Goal: Task Accomplishment & Management: Use online tool/utility

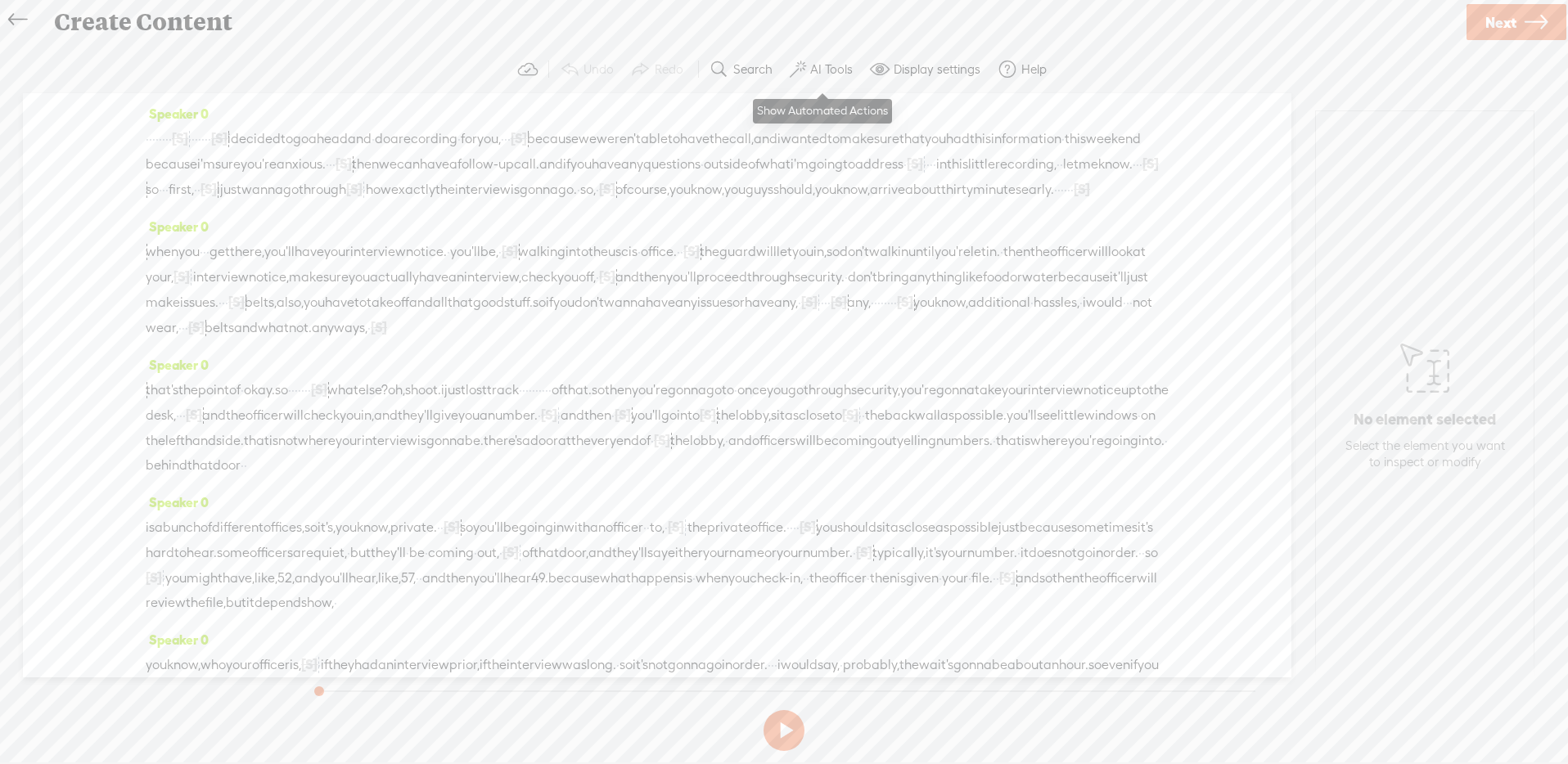
click at [845, 66] on label "AI Tools" at bounding box center [832, 70] width 43 height 16
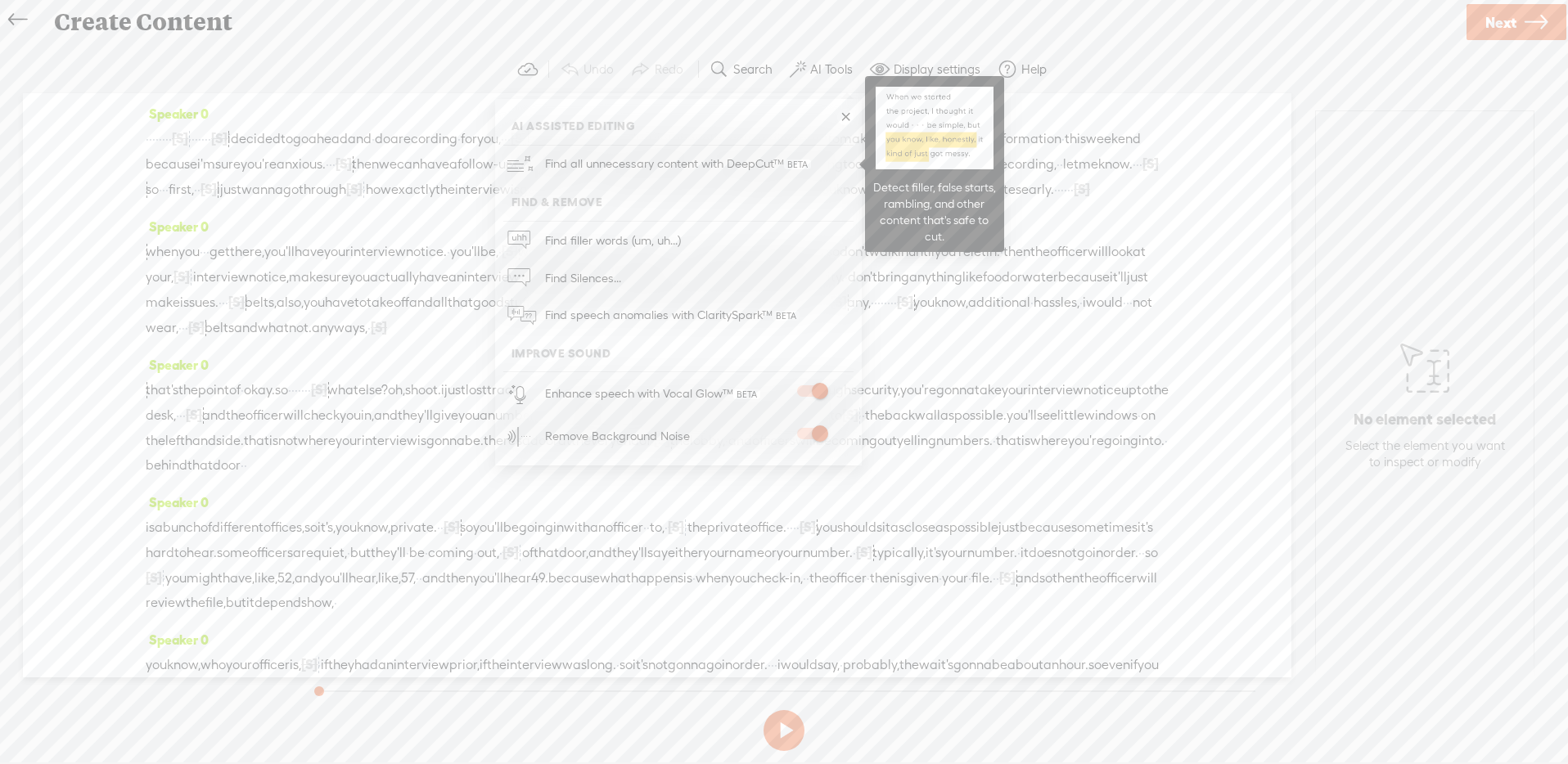
click at [765, 151] on span "Find all unnecessary content with DeepCut™" at bounding box center [678, 164] width 278 height 38
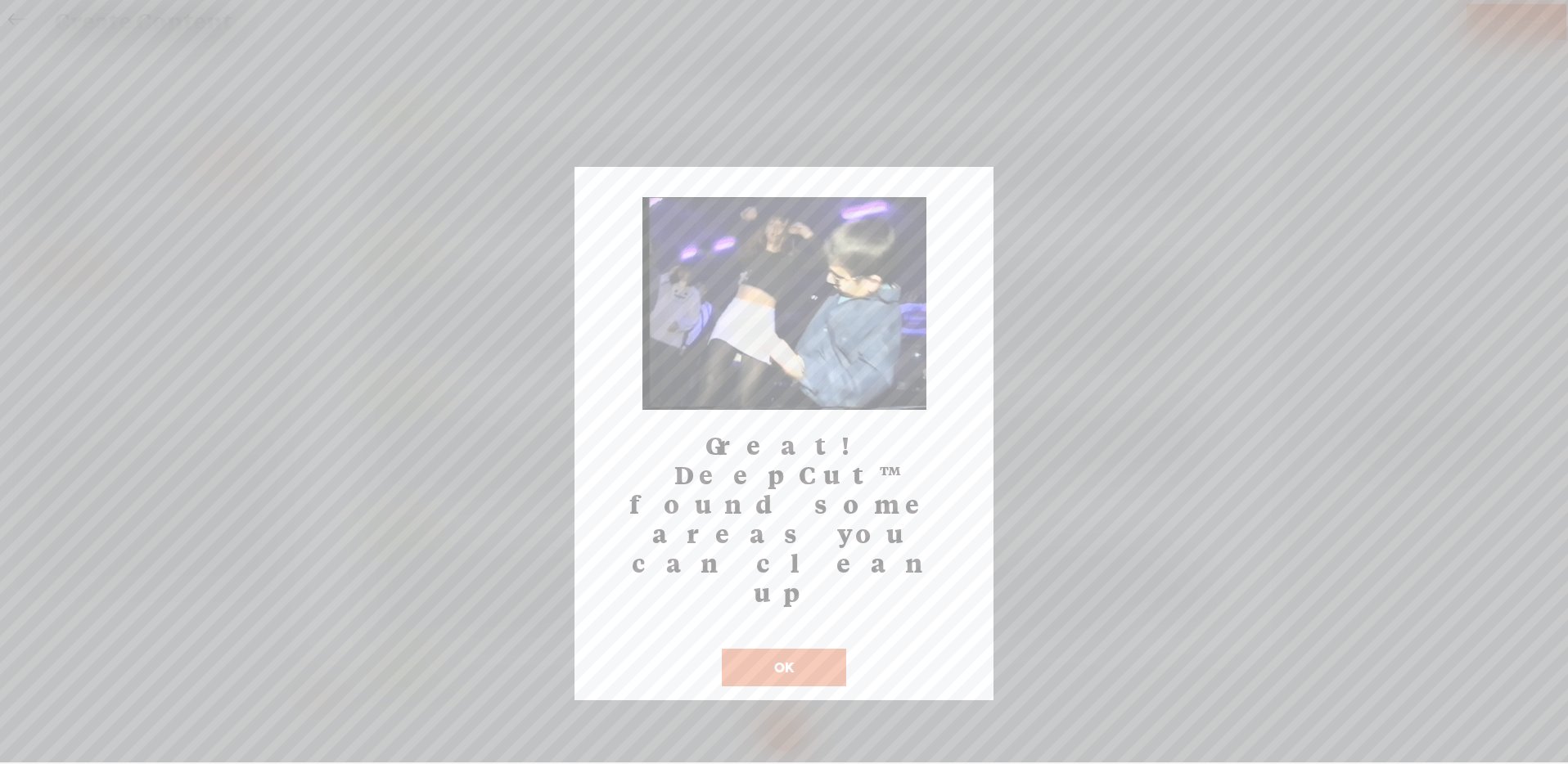
click at [783, 649] on button "OK" at bounding box center [784, 667] width 125 height 38
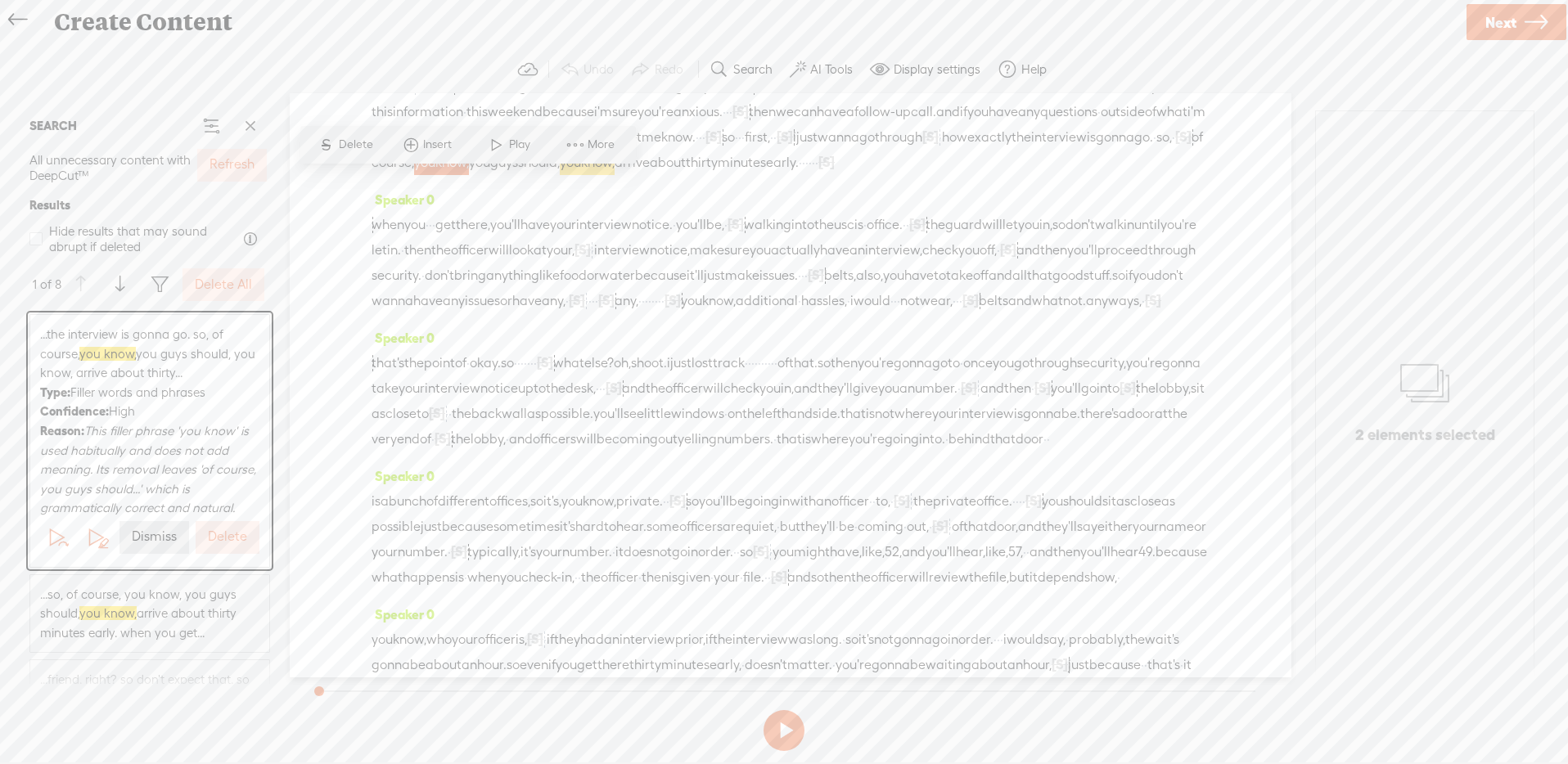
scroll to position [61, 0]
click at [145, 283] on button at bounding box center [160, 285] width 33 height 33
click at [226, 334] on span "Confidence" at bounding box center [195, 331] width 65 height 20
checkbox input "false"
click at [374, 414] on span "Medium" at bounding box center [376, 418] width 59 height 20
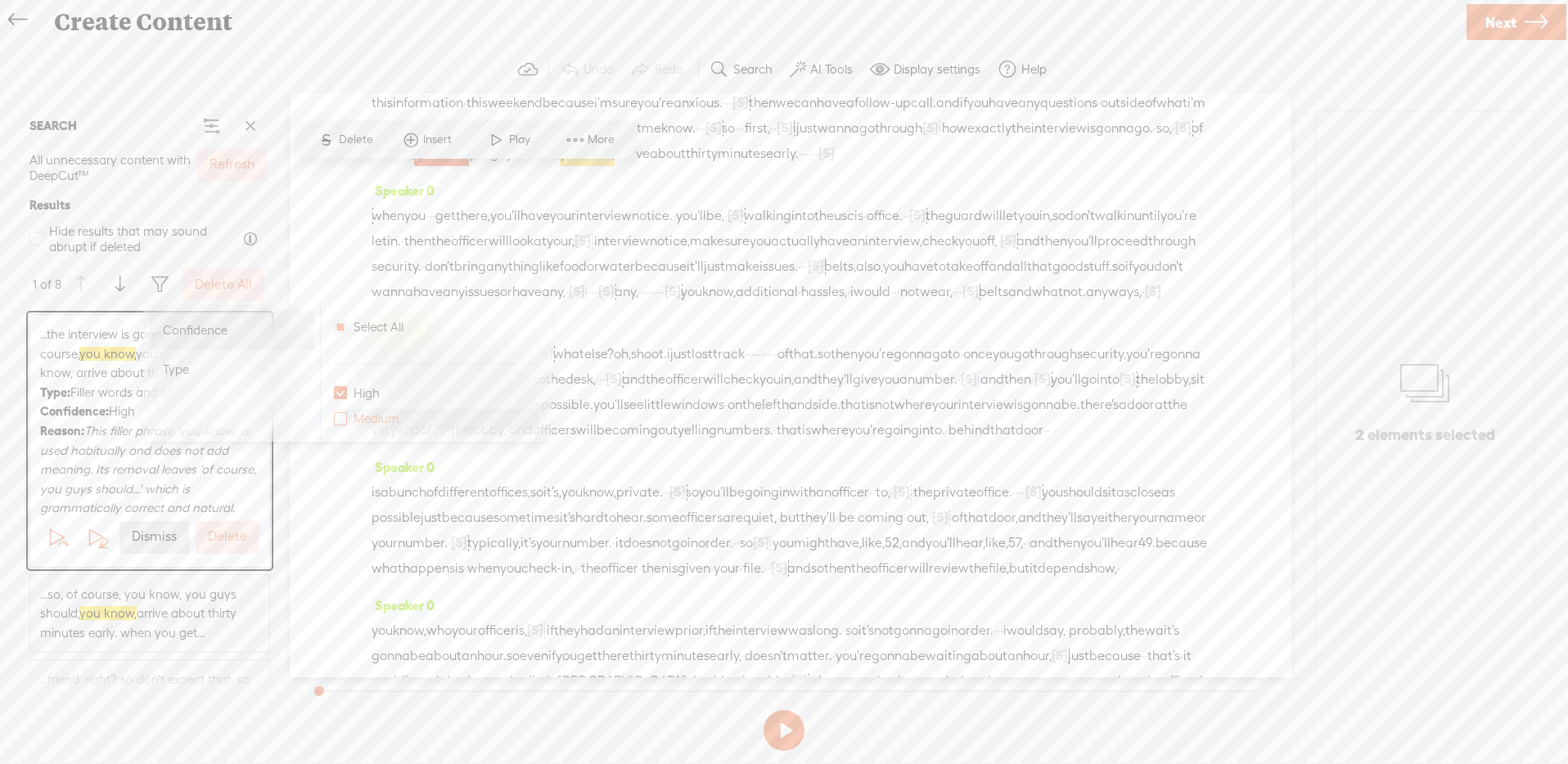
click at [347, 414] on input "Medium" at bounding box center [340, 418] width 13 height 13
checkbox input "false"
checkbox input "true"
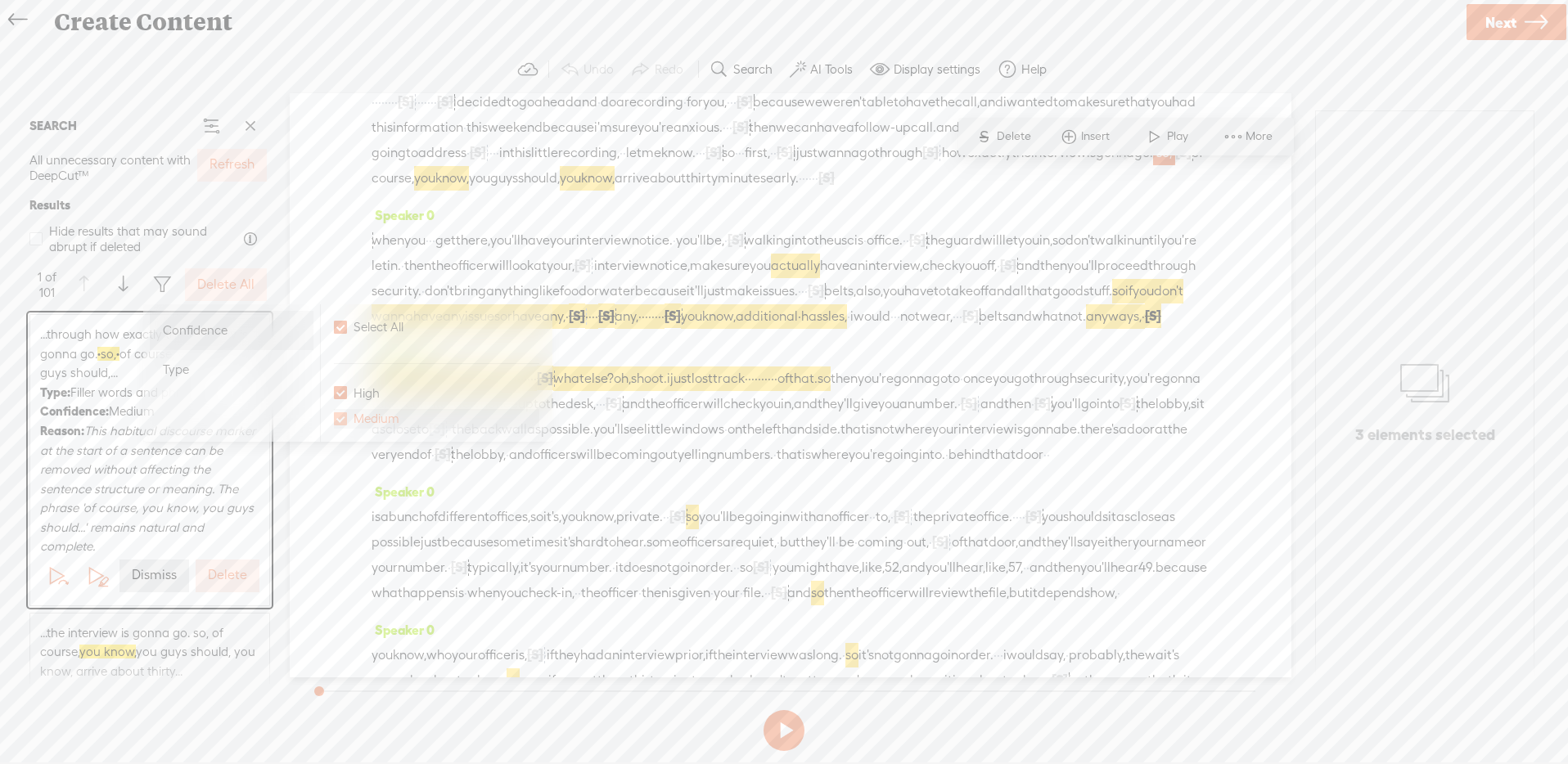
scroll to position [36, 0]
click at [296, 375] on div "Type" at bounding box center [232, 369] width 164 height 39
click at [377, 414] on span "Repetitions" at bounding box center [387, 418] width 75 height 20
click at [351, 414] on input "Repetitions" at bounding box center [344, 418] width 13 height 13
checkbox input "true"
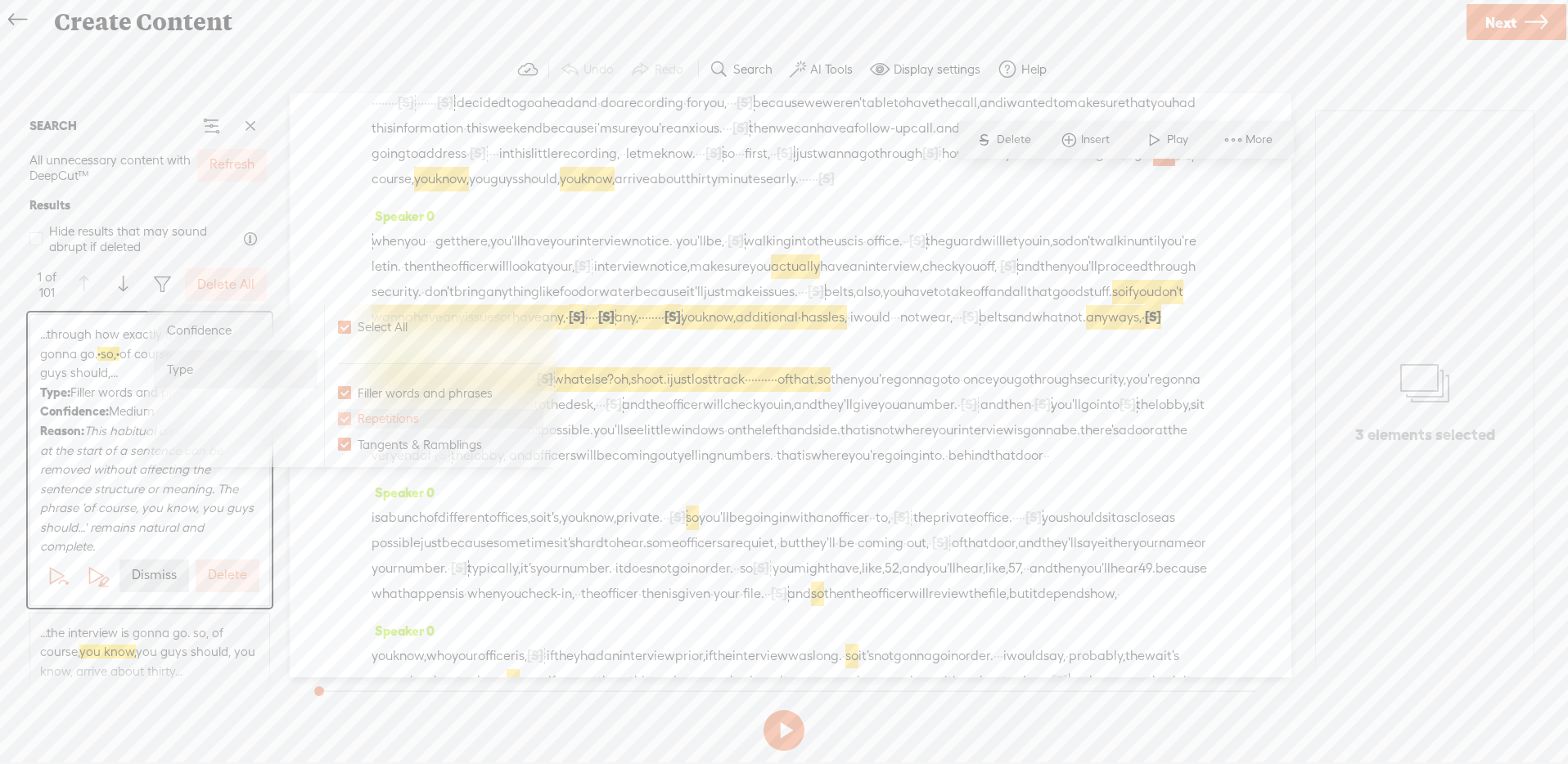
checkbox input "false"
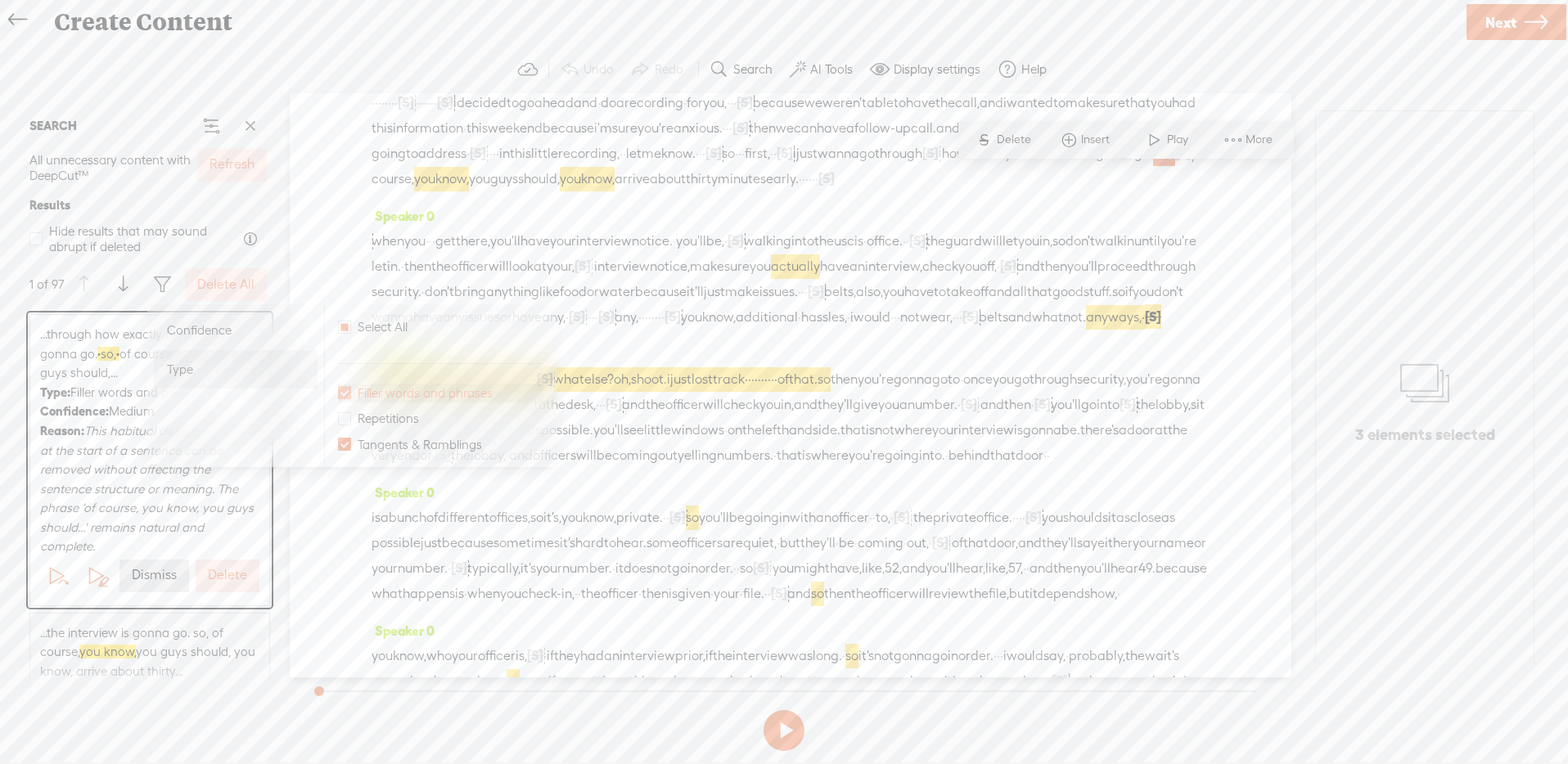
click at [381, 395] on span "Filler words and phrases" at bounding box center [424, 393] width 148 height 20
click at [351, 395] on input "Filler words and phrases" at bounding box center [344, 392] width 13 height 13
checkbox input "false"
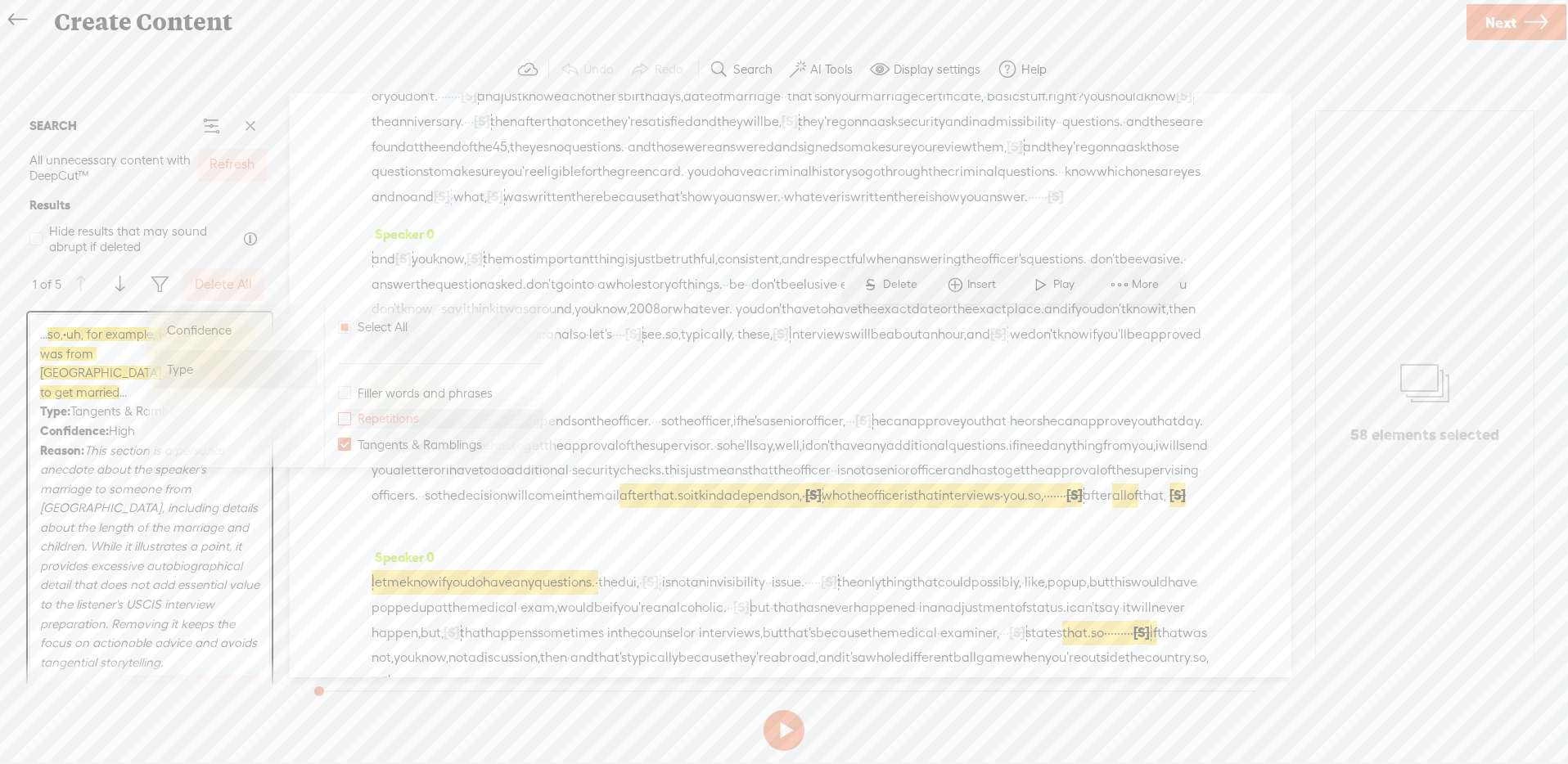
scroll to position [2406, 0]
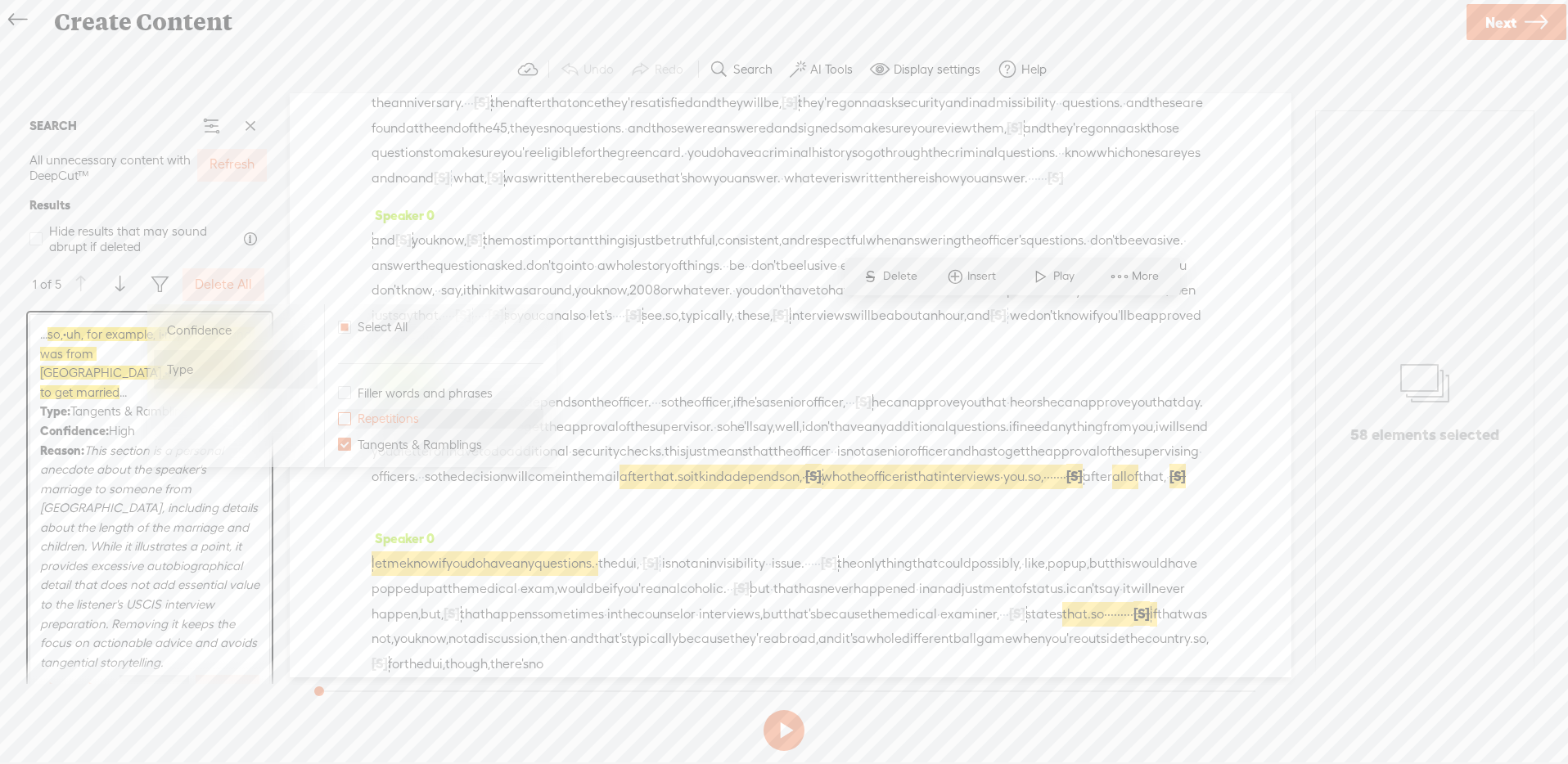
click at [383, 420] on span "Repetitions" at bounding box center [387, 418] width 75 height 20
click at [351, 420] on input "Repetitions" at bounding box center [344, 418] width 13 height 13
checkbox input "true"
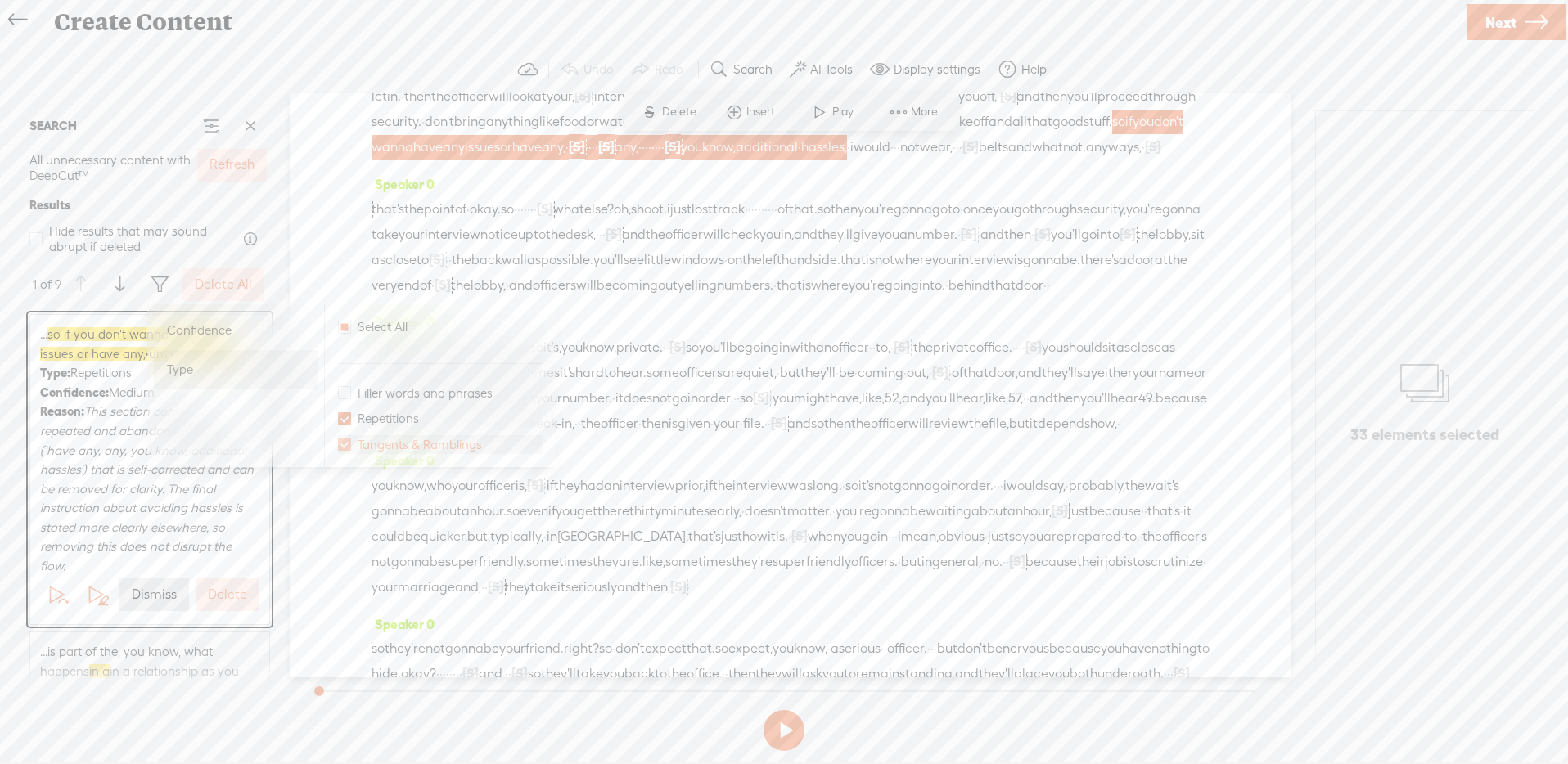
scroll to position [200, 0]
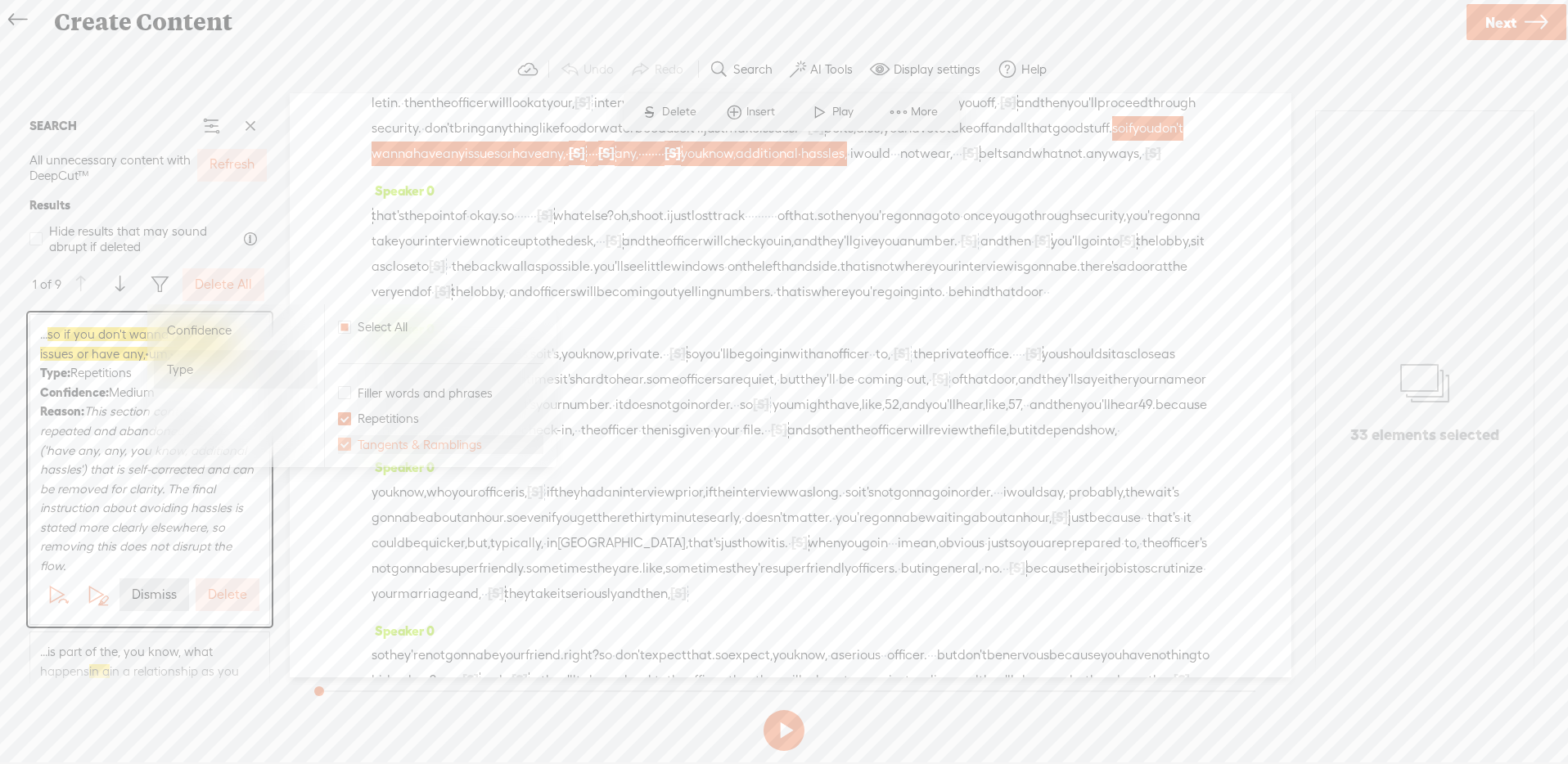
click at [380, 436] on span "Tangents & Ramblings" at bounding box center [419, 445] width 138 height 20
click at [351, 437] on input "Tangents & Ramblings" at bounding box center [344, 444] width 13 height 13
checkbox input "false"
click at [383, 396] on span "Filler words and phrases" at bounding box center [424, 393] width 148 height 20
click at [351, 396] on input "Filler words and phrases" at bounding box center [344, 392] width 13 height 13
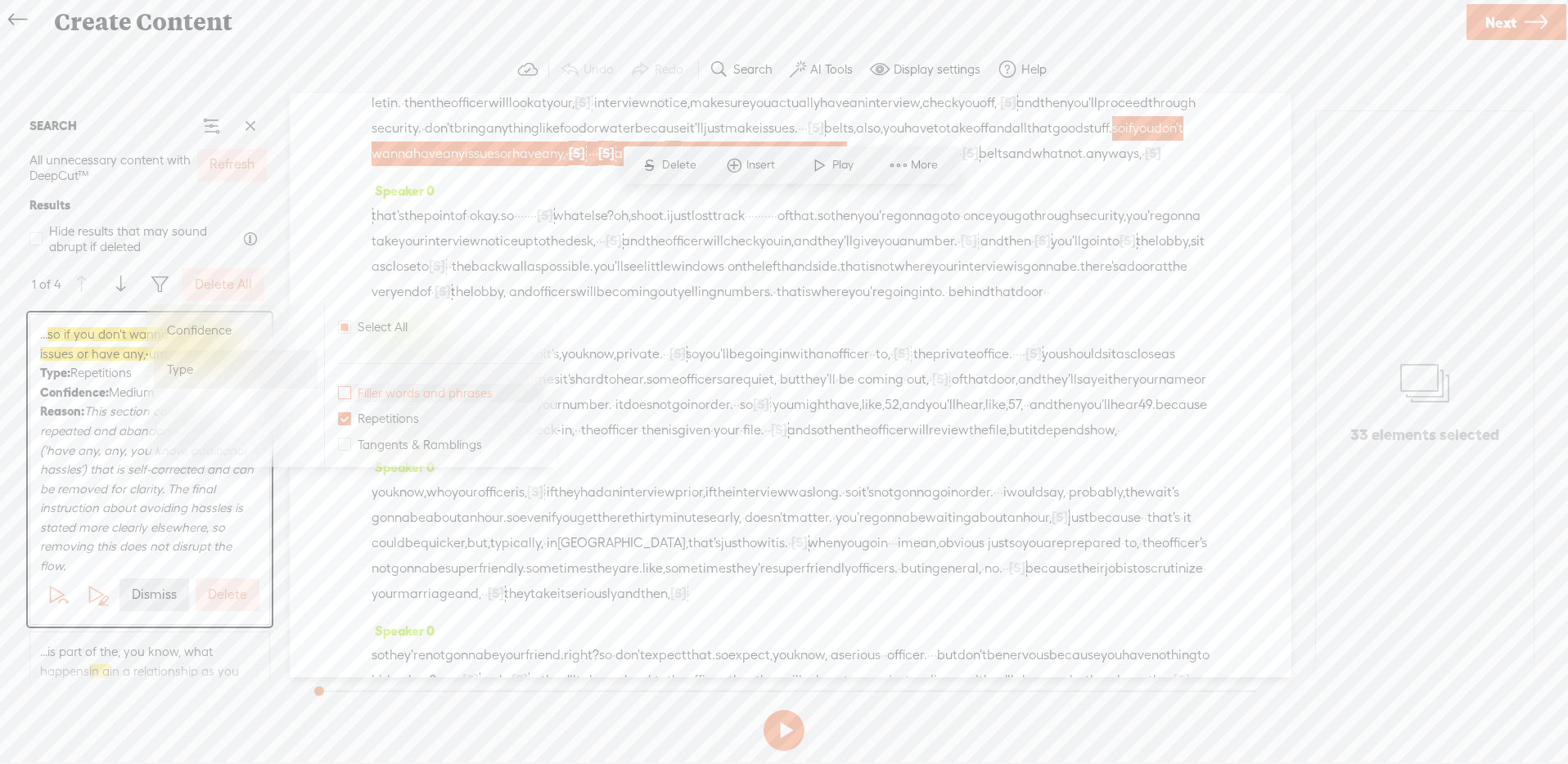
checkbox input "true"
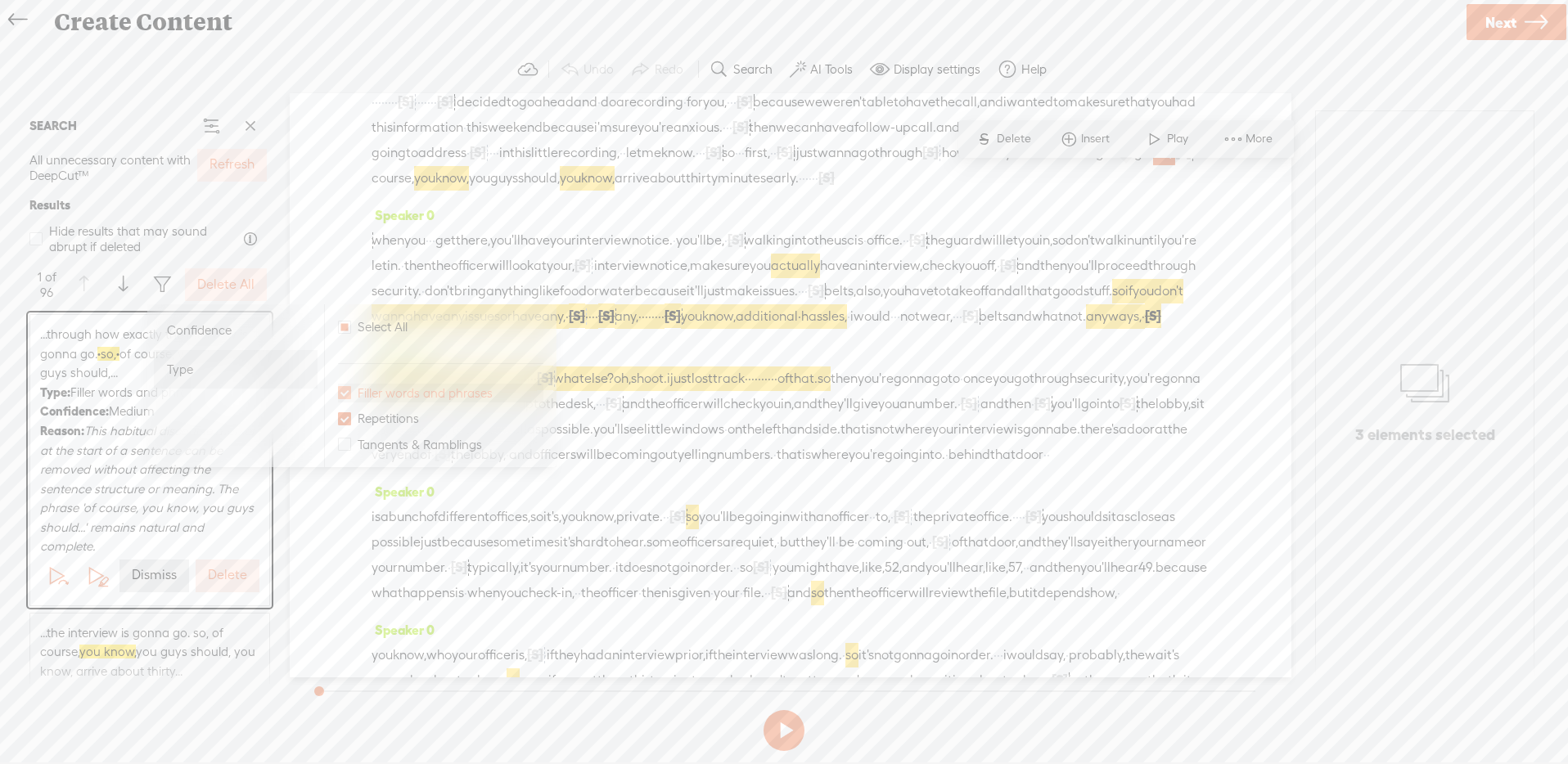
scroll to position [36, 0]
click at [895, 66] on label "Display settings" at bounding box center [937, 70] width 87 height 16
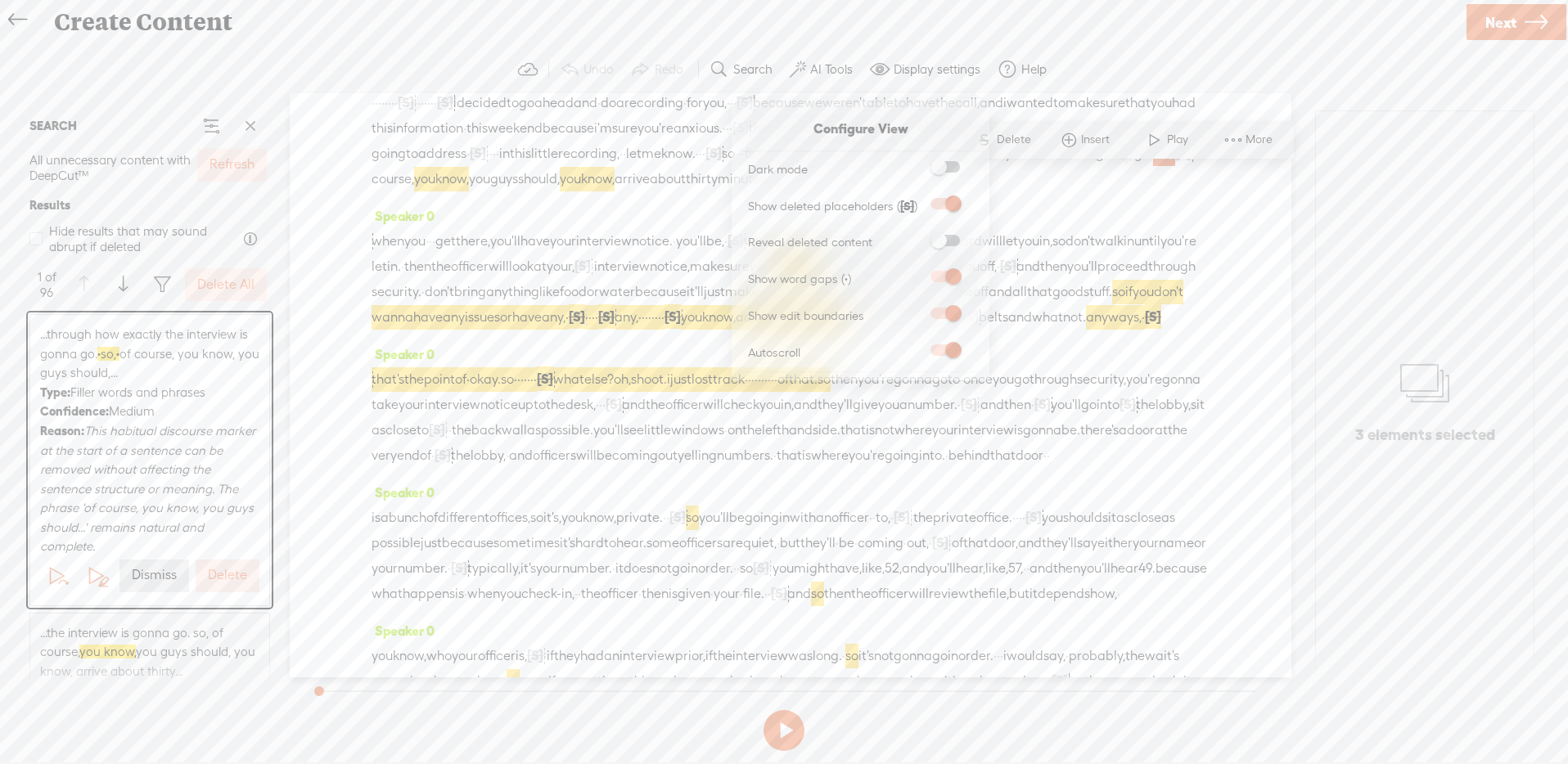
click at [954, 237] on span at bounding box center [945, 241] width 29 height 11
click at [918, 235] on input "checkbox" at bounding box center [918, 235] width 0 height 0
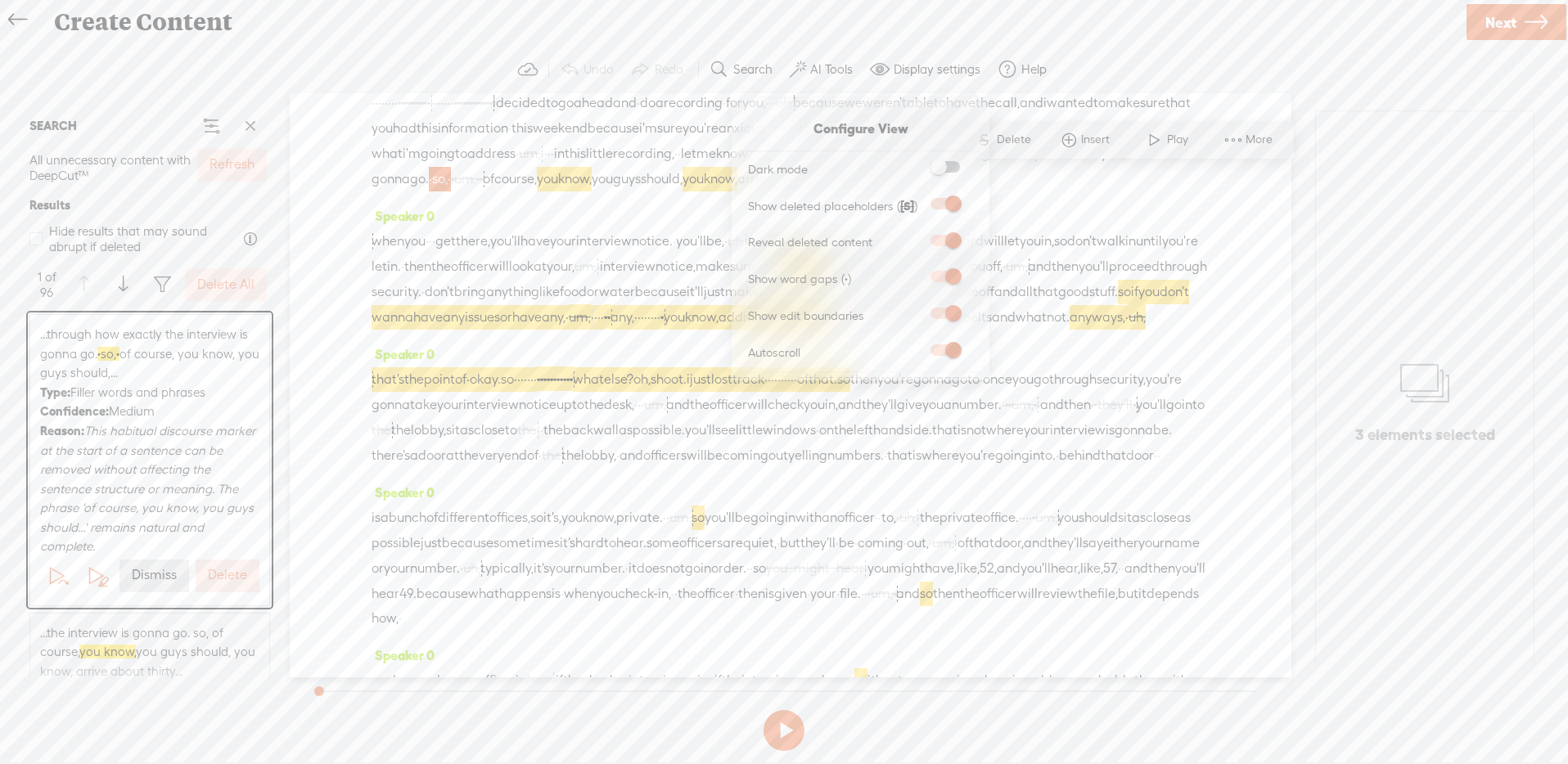
click at [1334, 243] on div "3 elements selected" at bounding box center [1425, 402] width 218 height 582
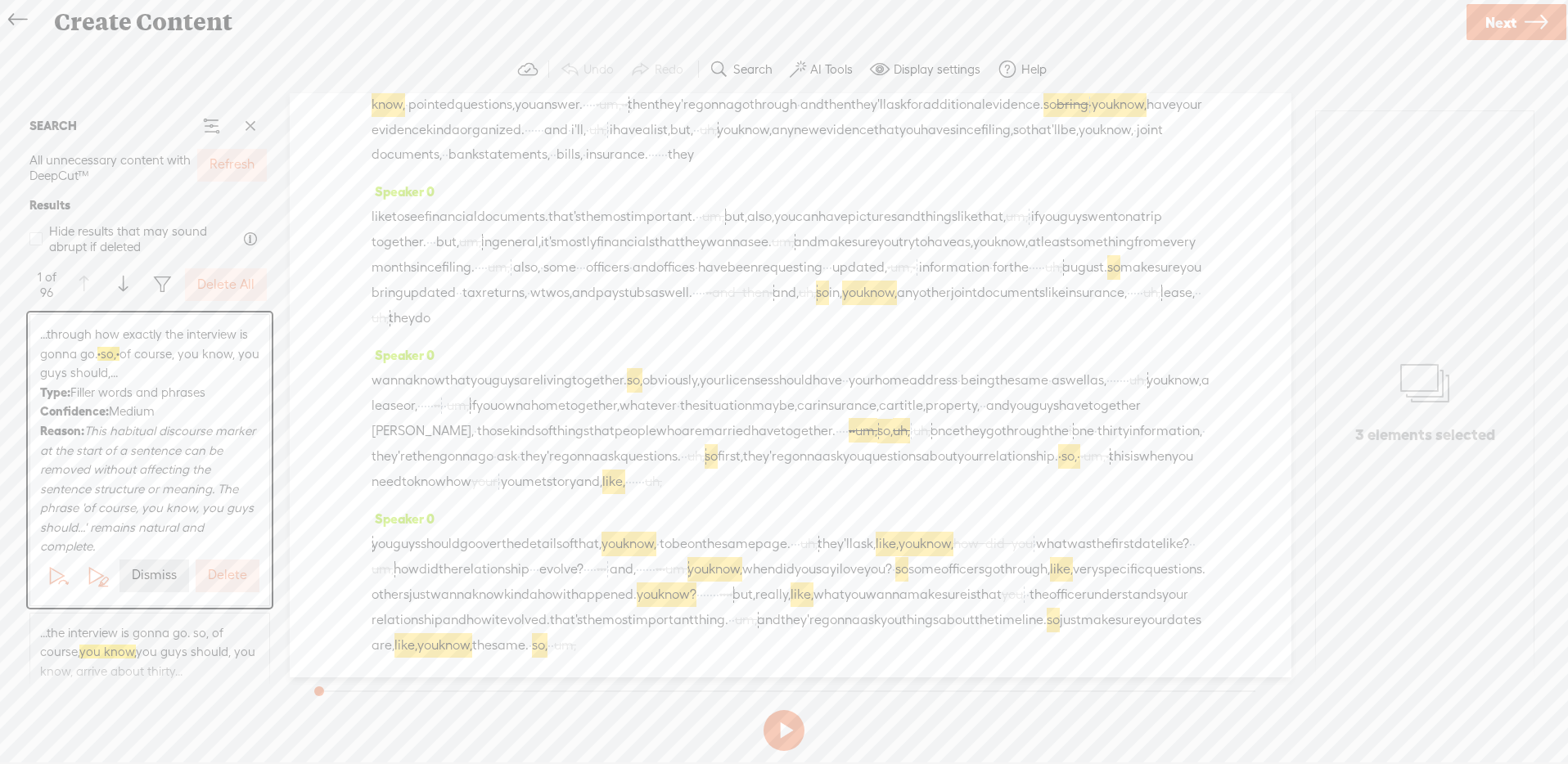
scroll to position [1618, 0]
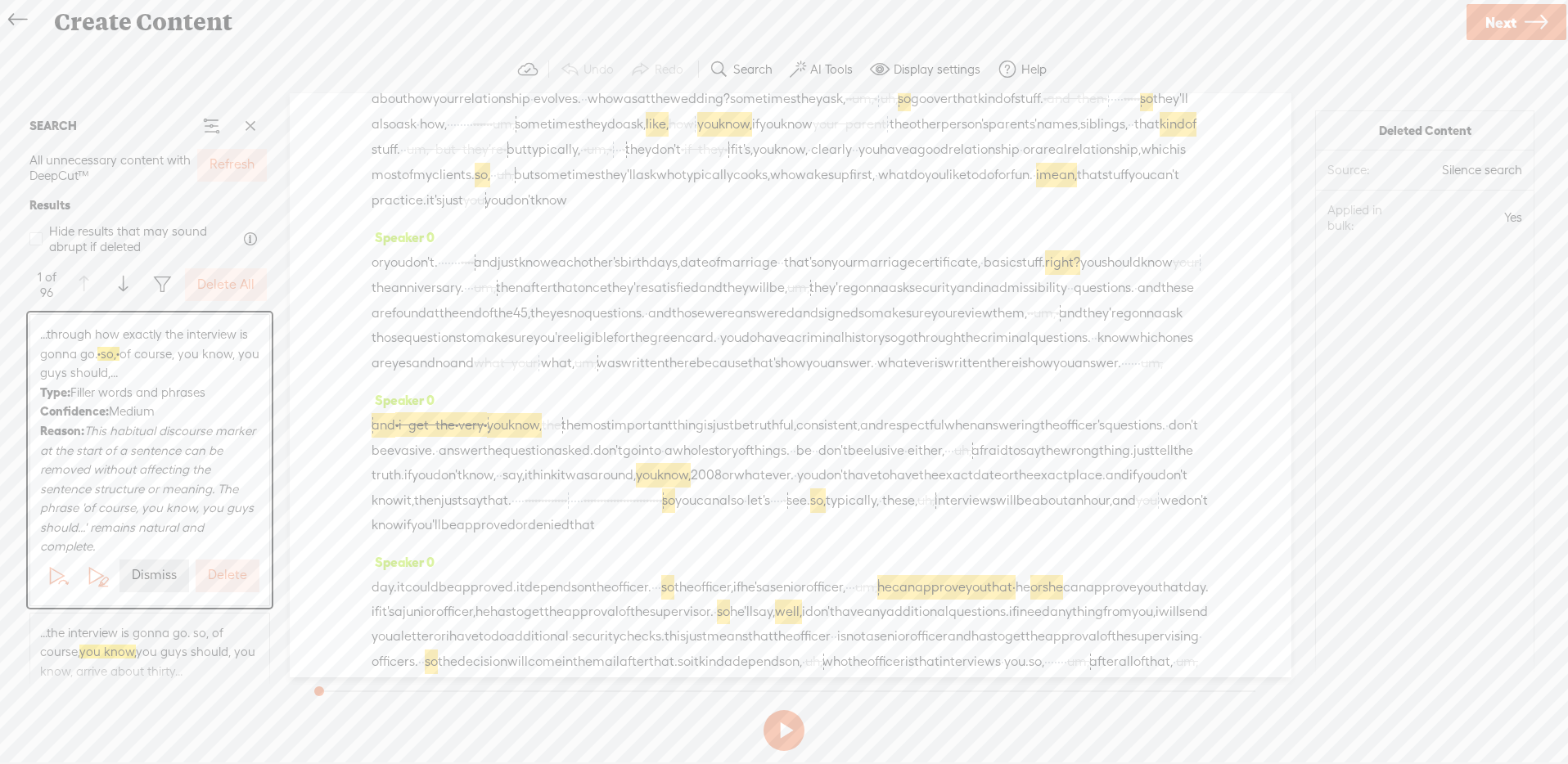
scroll to position [2491, 0]
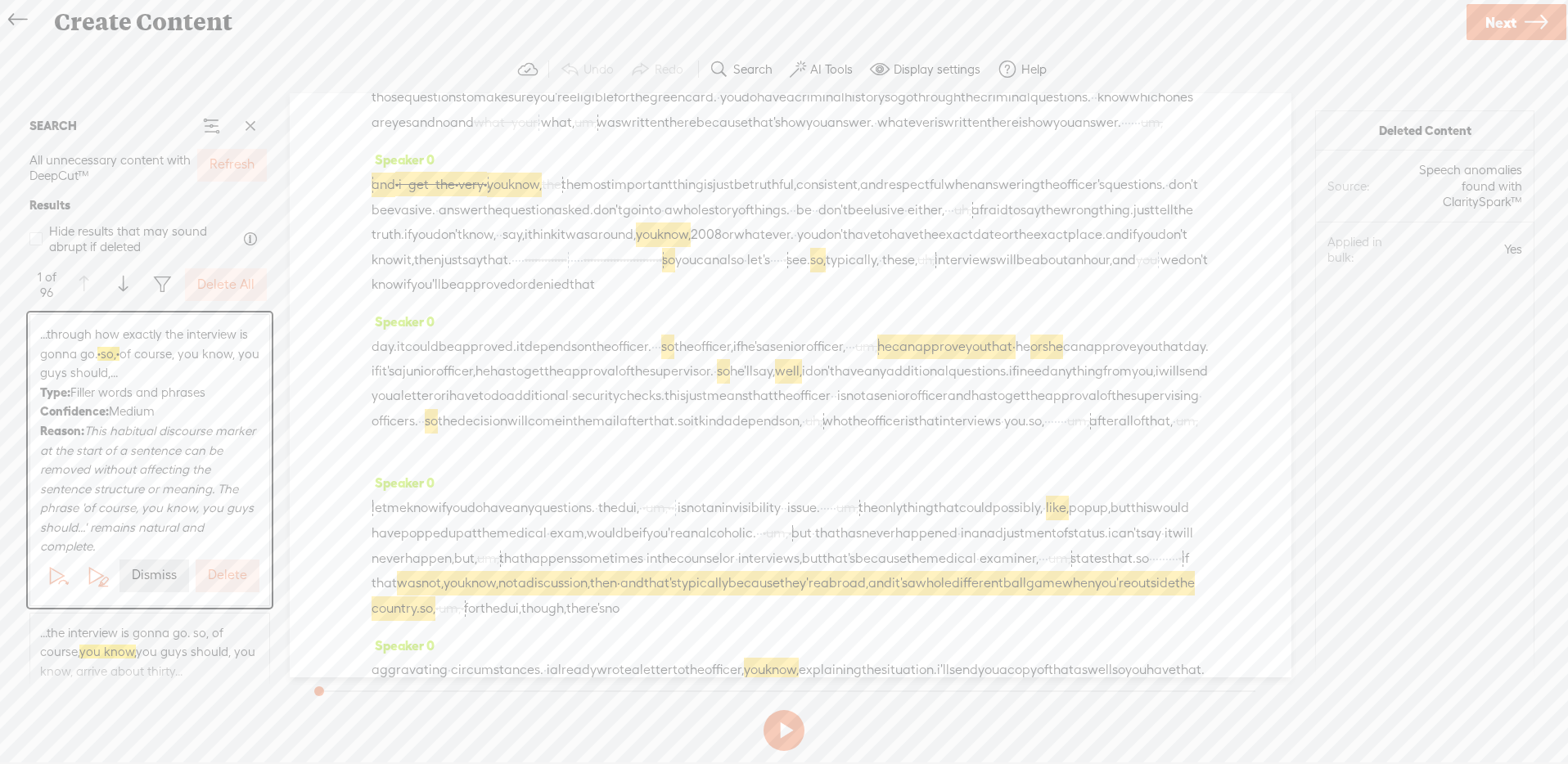
scroll to position [2714, 0]
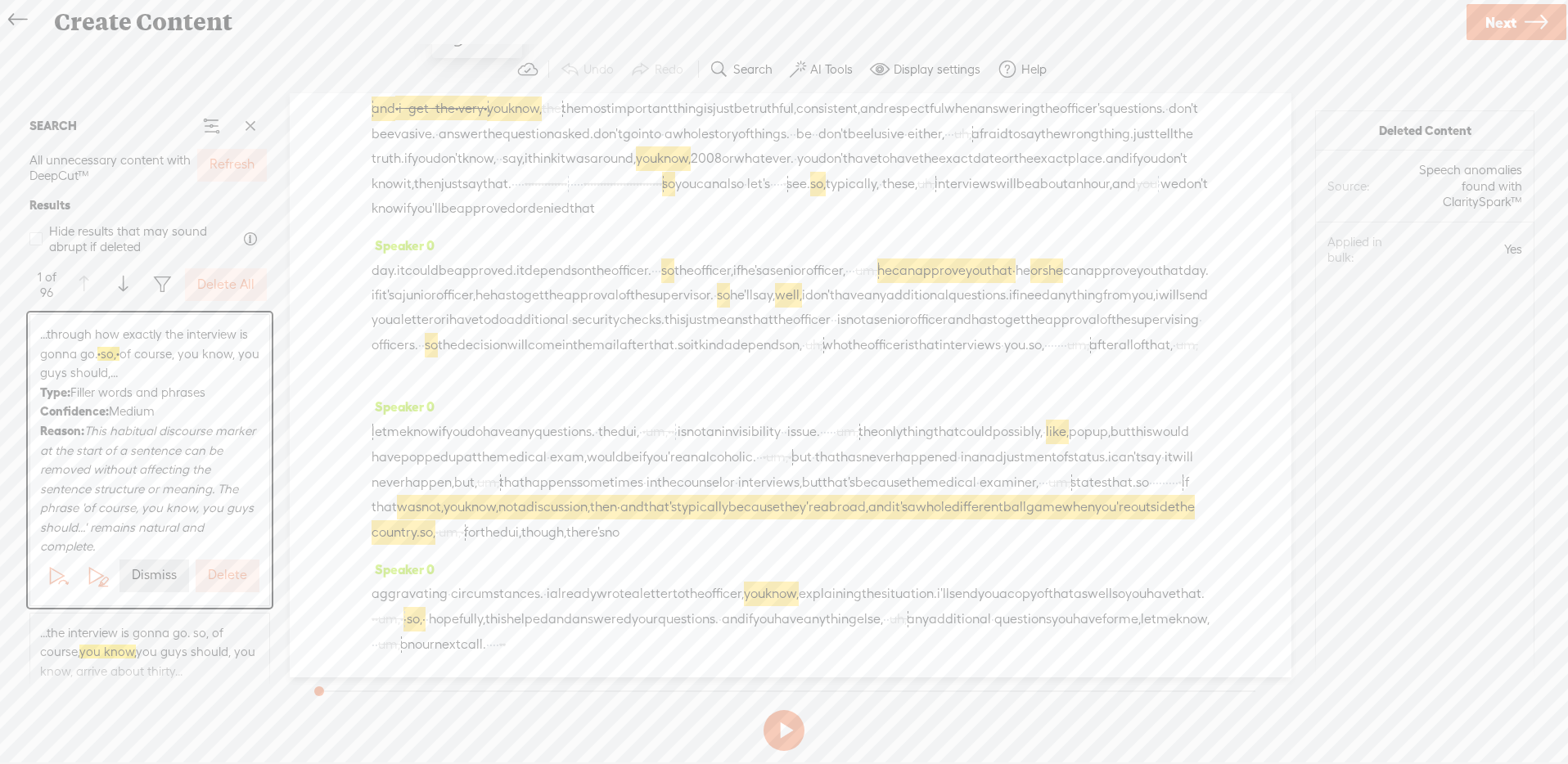
scroll to position [3540, 0]
click at [1048, 478] on span "um," at bounding box center [1058, 482] width 22 height 25
click at [403, 608] on span "· · um, ·" at bounding box center [387, 618] width 32 height 25
click at [673, 596] on span "letter" at bounding box center [656, 594] width 33 height 25
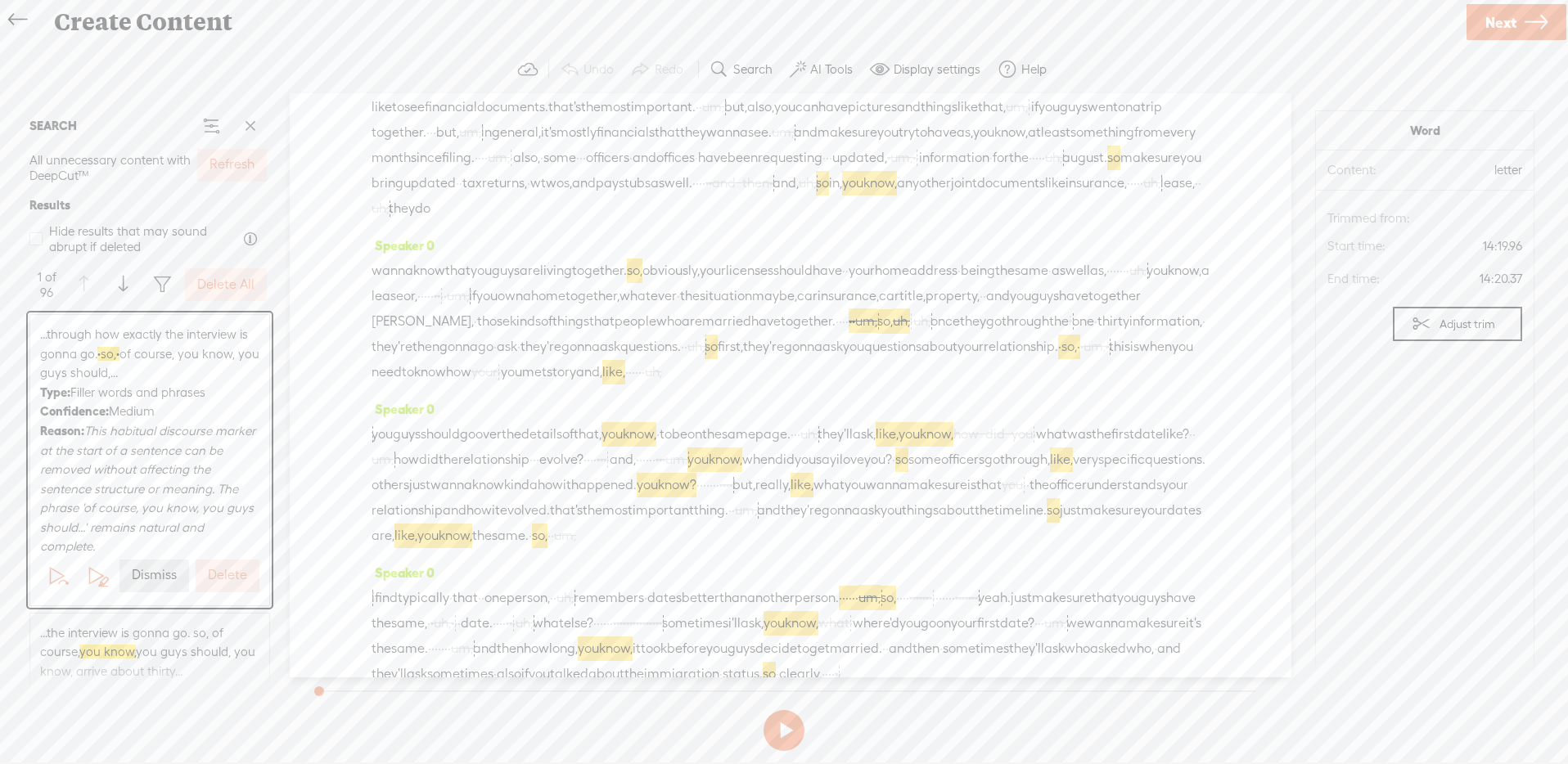
scroll to position [1349, 0]
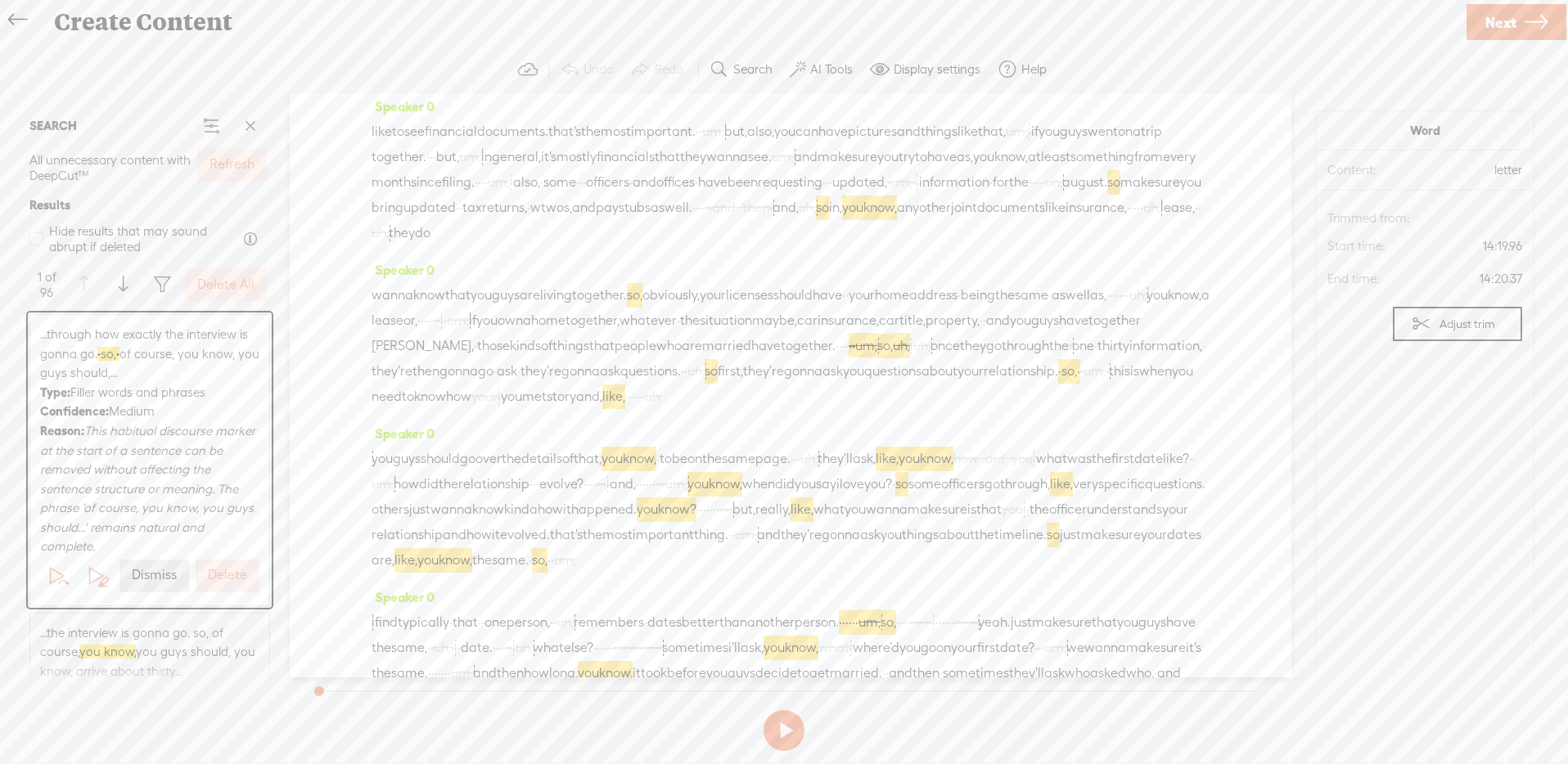
click at [705, 219] on span "· · and then ·" at bounding box center [739, 207] width 67 height 25
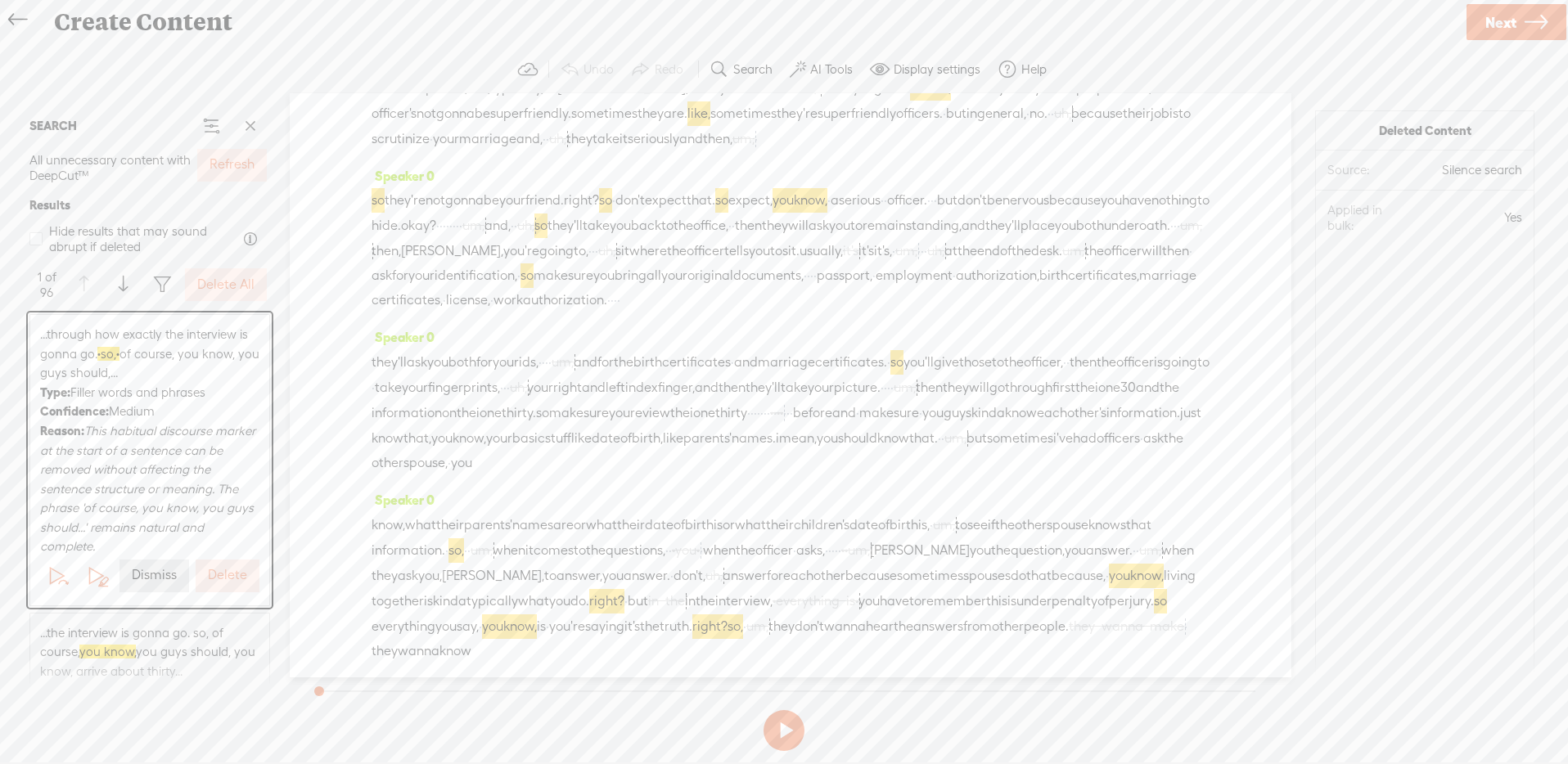
scroll to position [1019, 0]
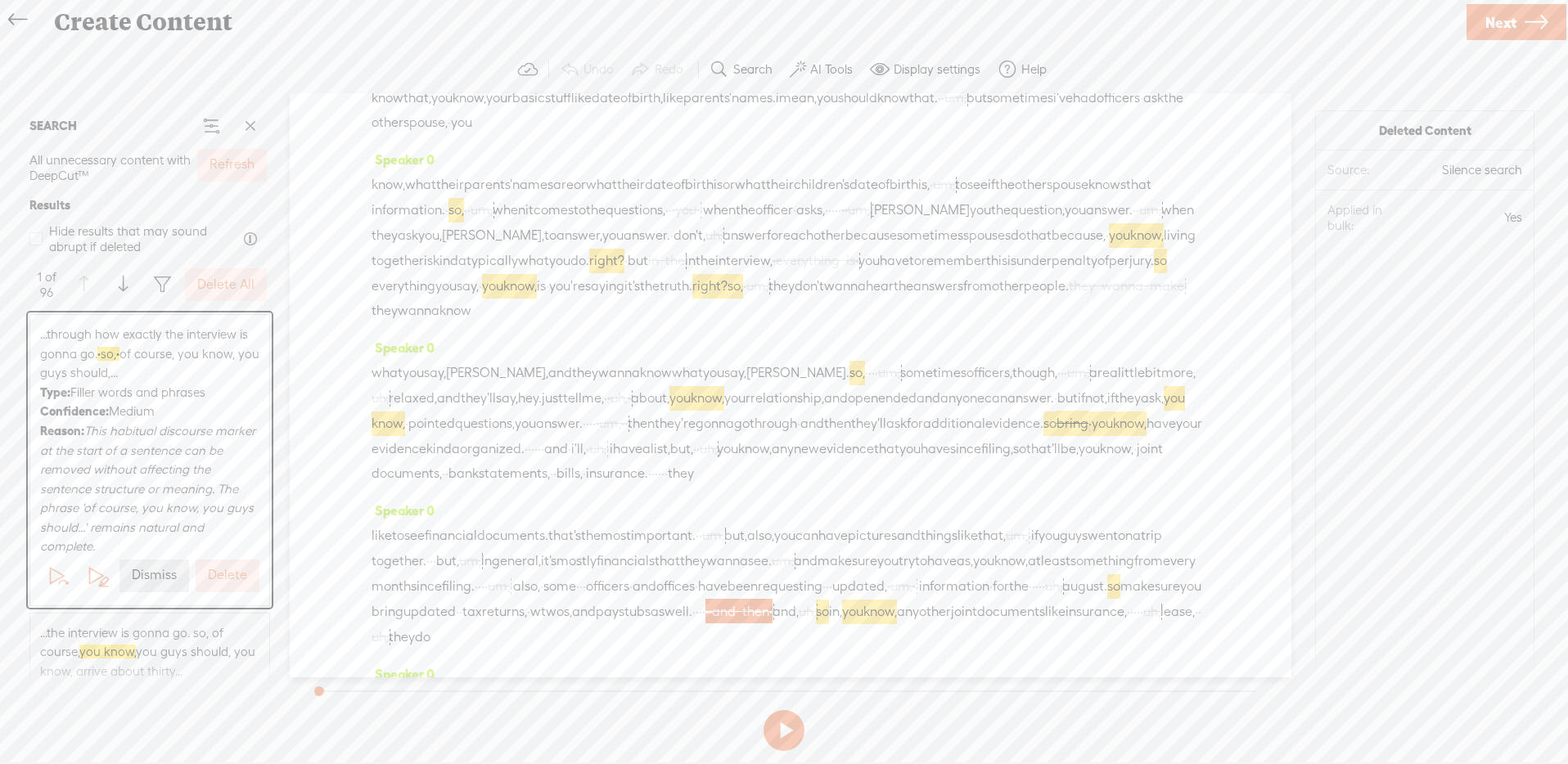
click at [773, 273] on span "· everything is ·" at bounding box center [815, 260] width 86 height 25
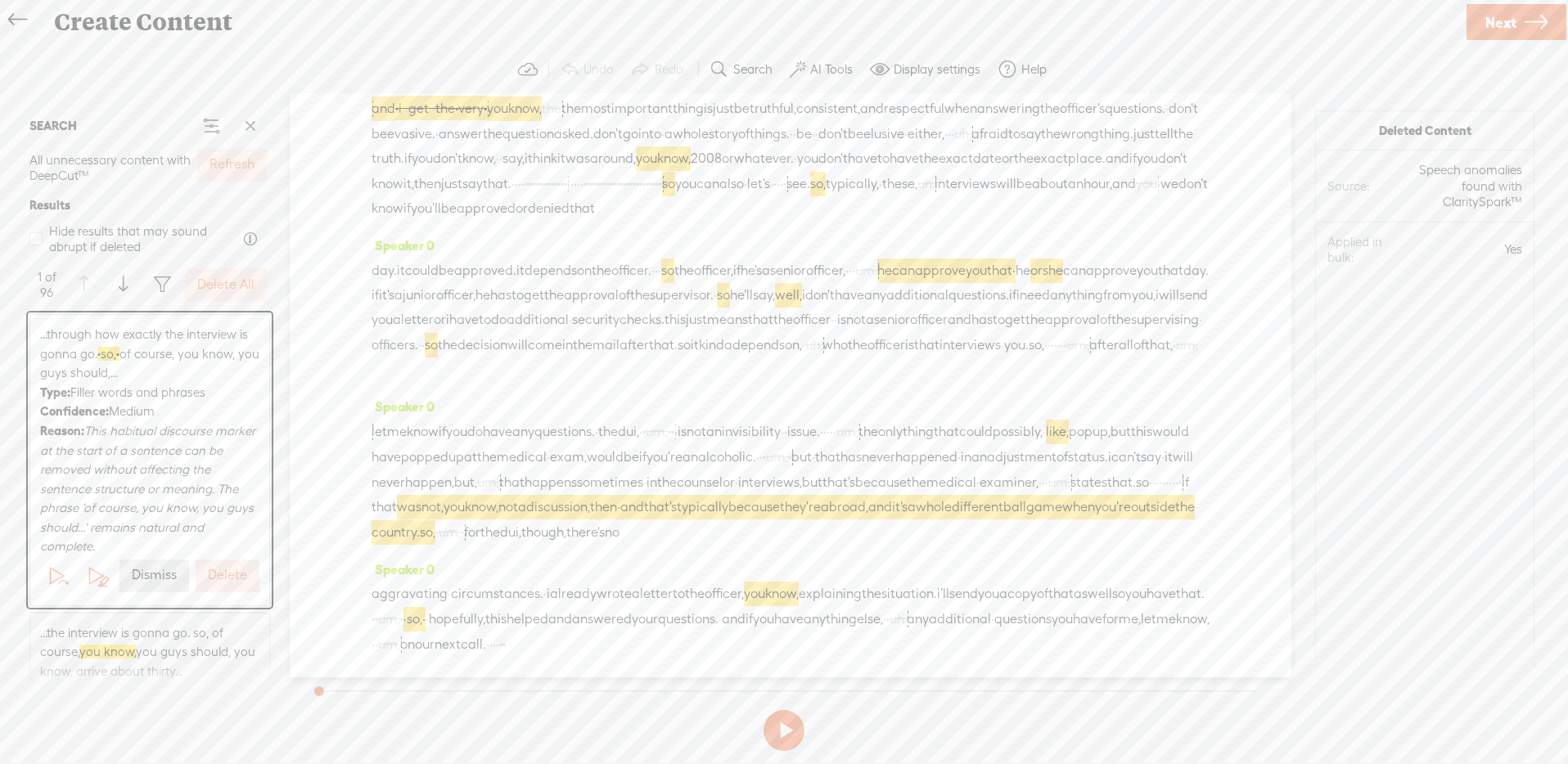
scroll to position [3540, 0]
